Goal: Information Seeking & Learning: Learn about a topic

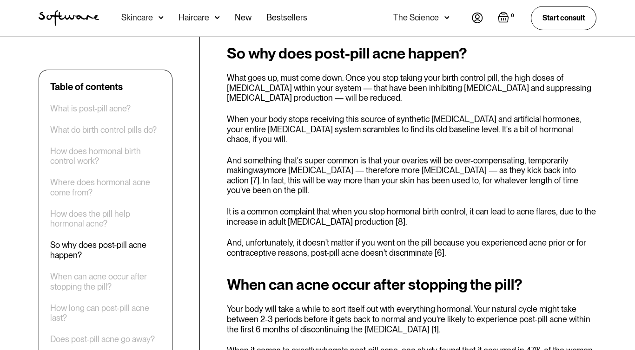
scroll to position [1271, 0]
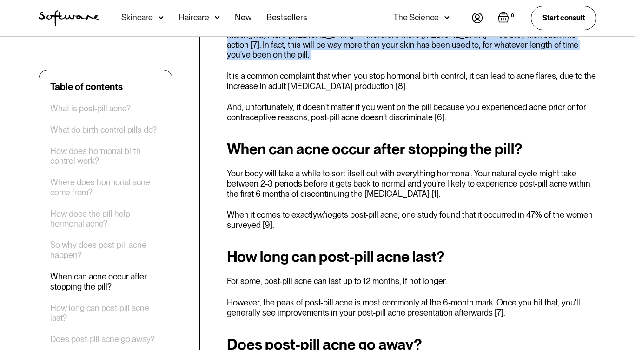
scroll to position [1408, 0]
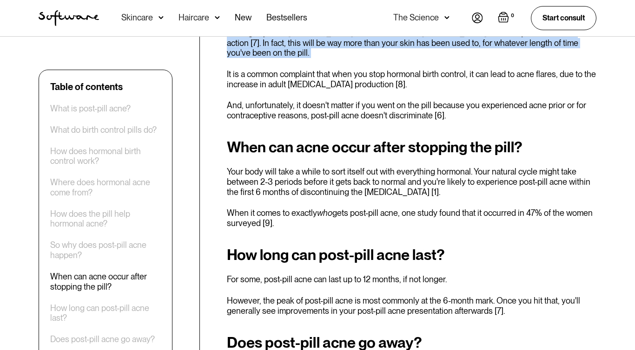
click at [220, 157] on div "Table of contents What is post-pill acne? What do birth control pills do? How d…" at bounding box center [317, 306] width 580 height 2692
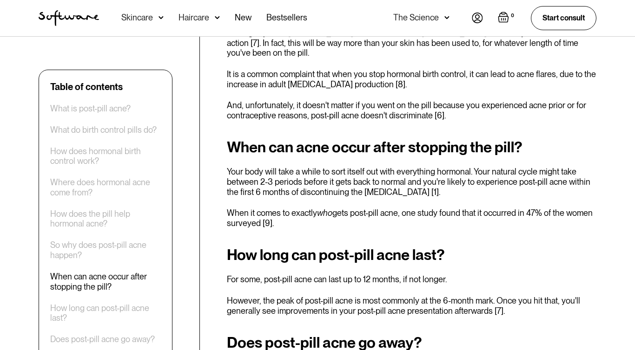
click at [220, 157] on div "Table of contents What is post-pill acne? What do birth control pills do? How d…" at bounding box center [317, 306] width 580 height 2692
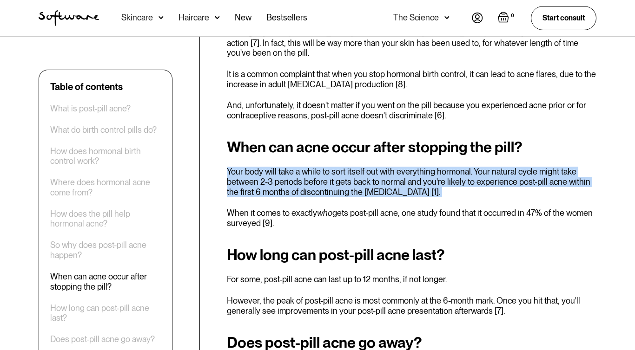
click at [220, 172] on div "Table of contents What is post-pill acne? What do birth control pills do? How d…" at bounding box center [317, 306] width 580 height 2692
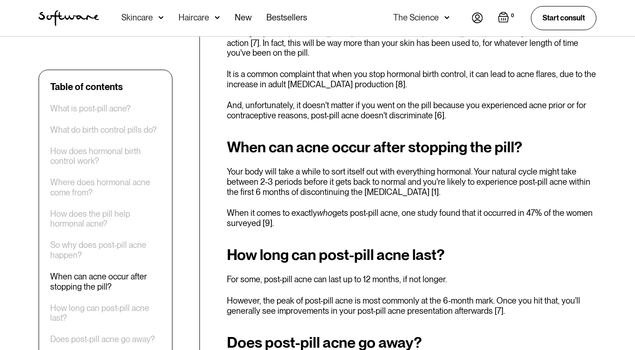
click at [220, 172] on div "Table of contents What is post-pill acne? What do birth control pills do? How d…" at bounding box center [317, 306] width 580 height 2692
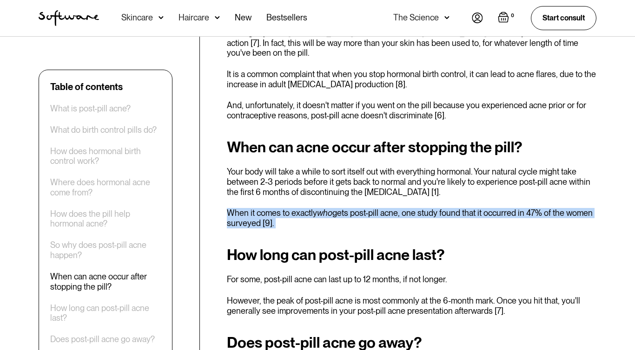
click at [220, 172] on div "Table of contents What is post-pill acne? What do birth control pills do? How d…" at bounding box center [317, 306] width 580 height 2692
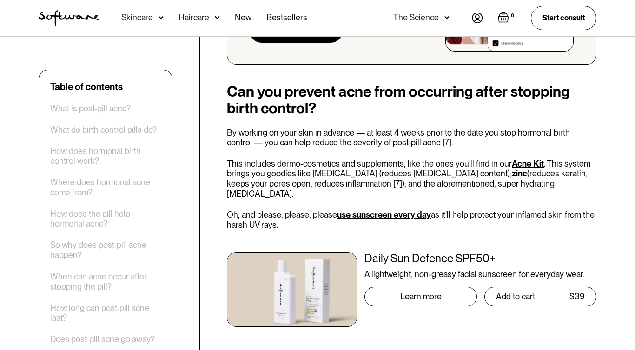
scroll to position [2598, 0]
